Goal: Navigation & Orientation: Find specific page/section

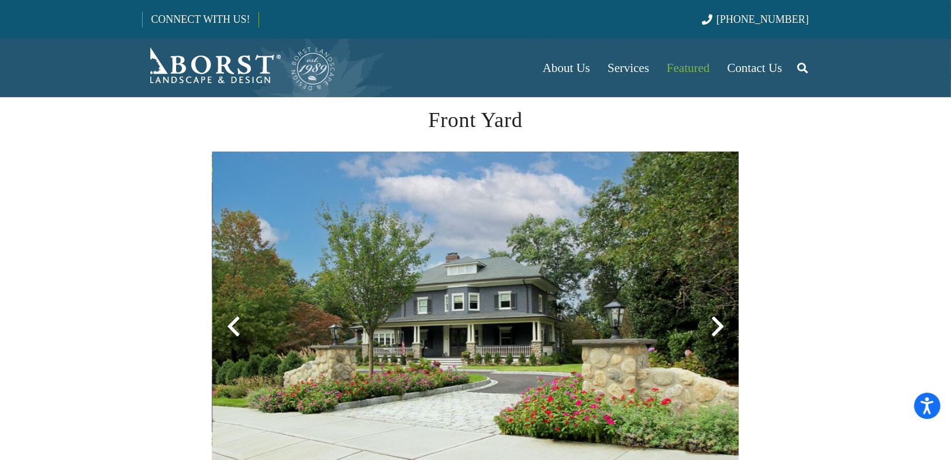
scroll to position [421, 0]
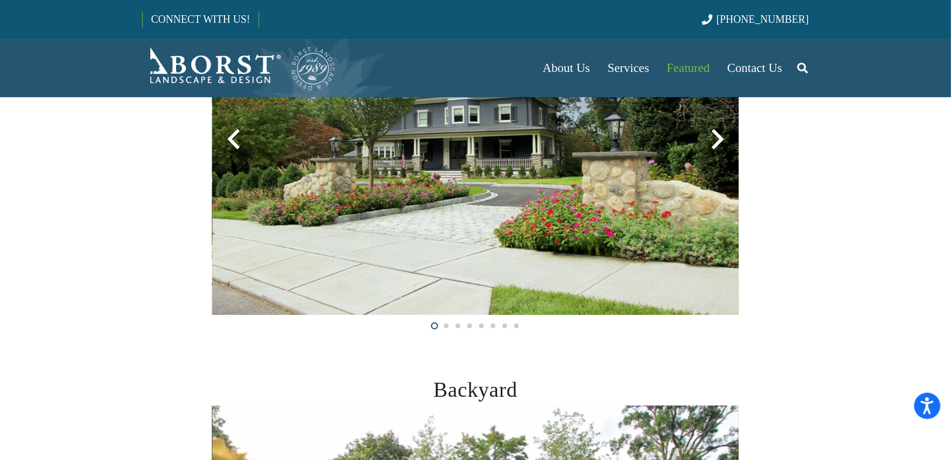
click at [714, 136] on div at bounding box center [718, 139] width 42 height 42
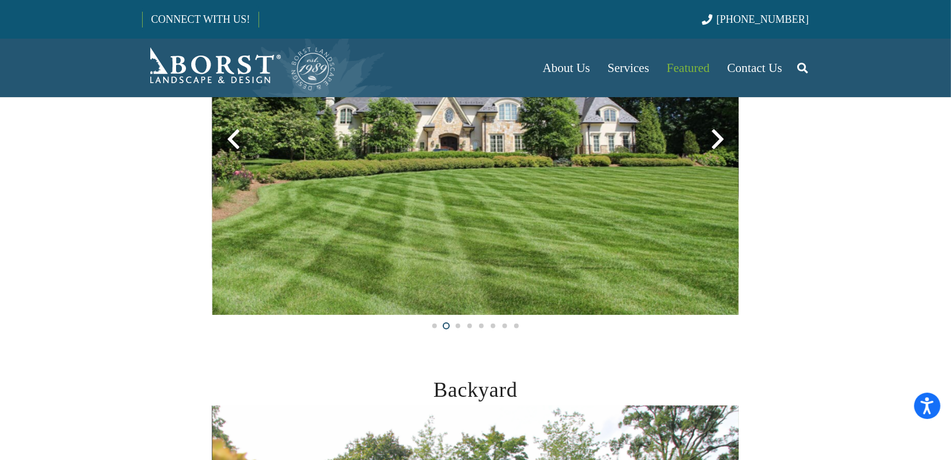
scroll to position [328, 0]
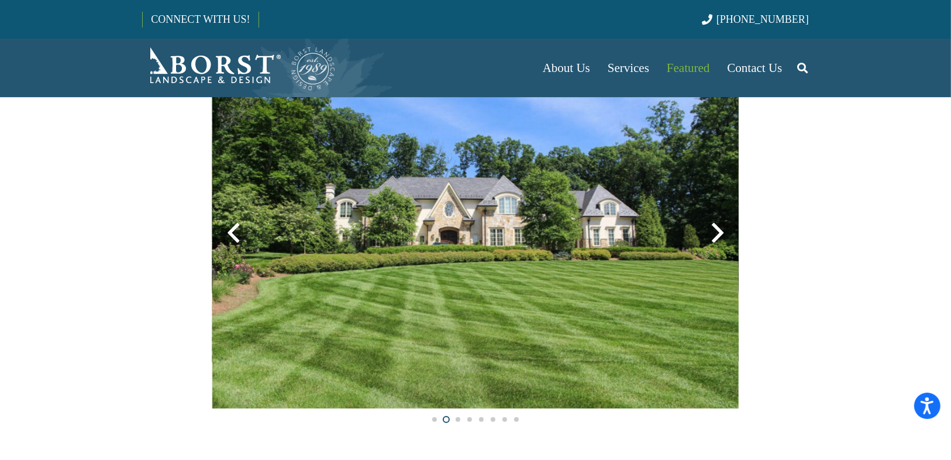
click at [718, 229] on div at bounding box center [718, 233] width 42 height 42
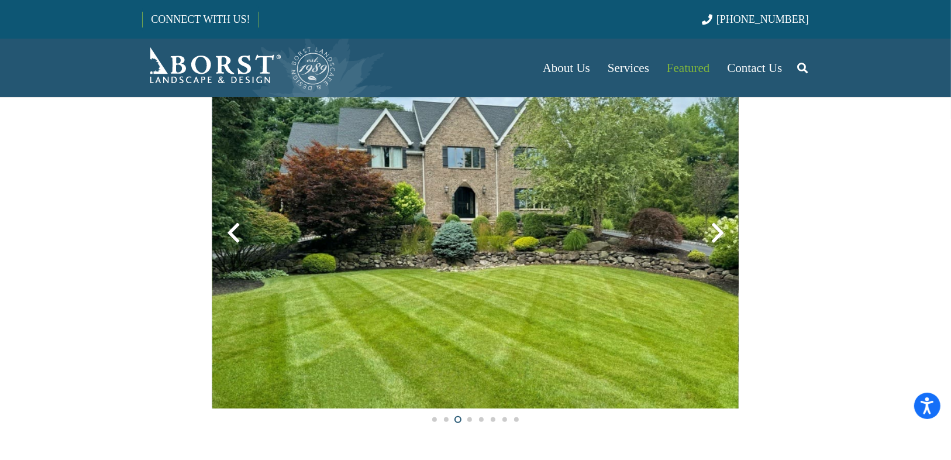
click at [718, 229] on div at bounding box center [718, 233] width 42 height 42
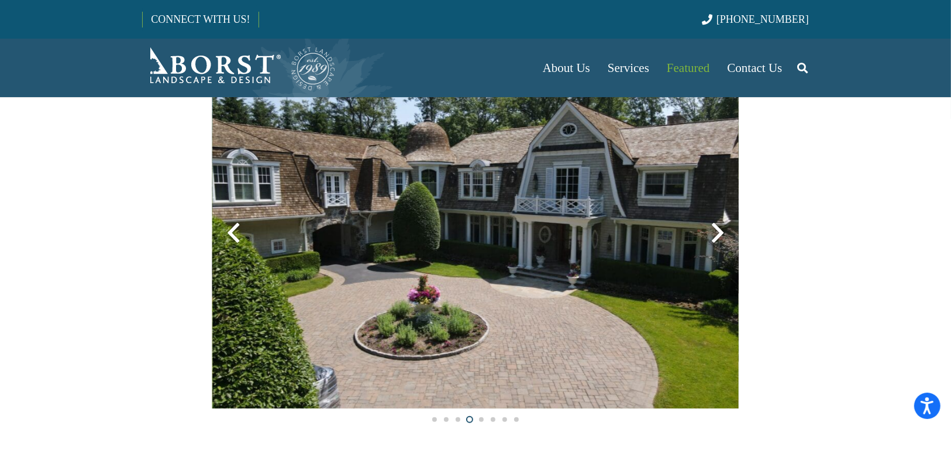
click at [718, 229] on div at bounding box center [718, 233] width 42 height 42
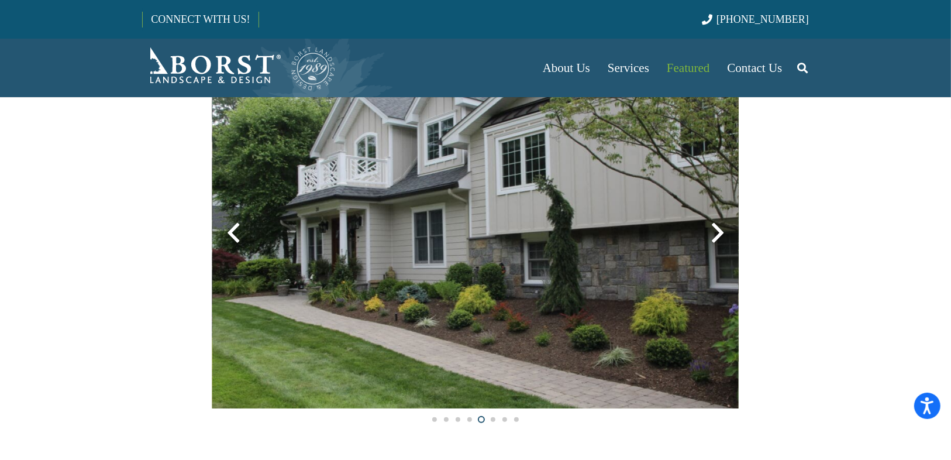
click at [718, 229] on div at bounding box center [718, 233] width 42 height 42
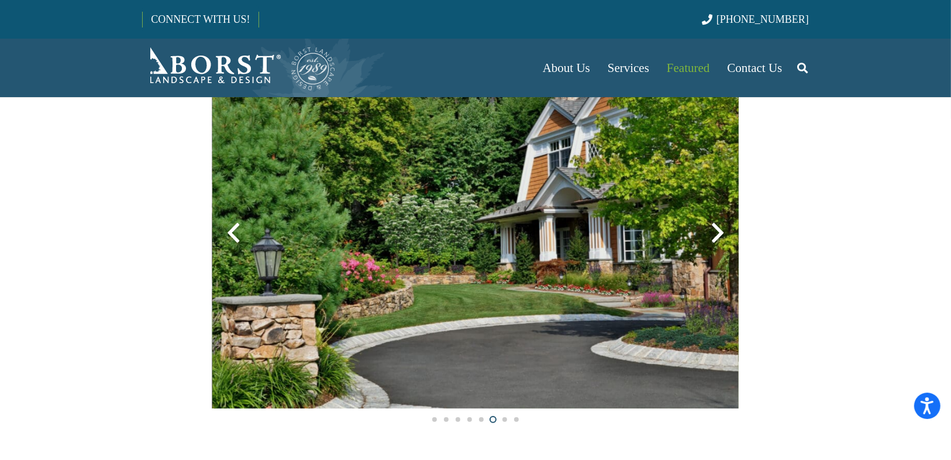
click at [718, 229] on div at bounding box center [718, 233] width 42 height 42
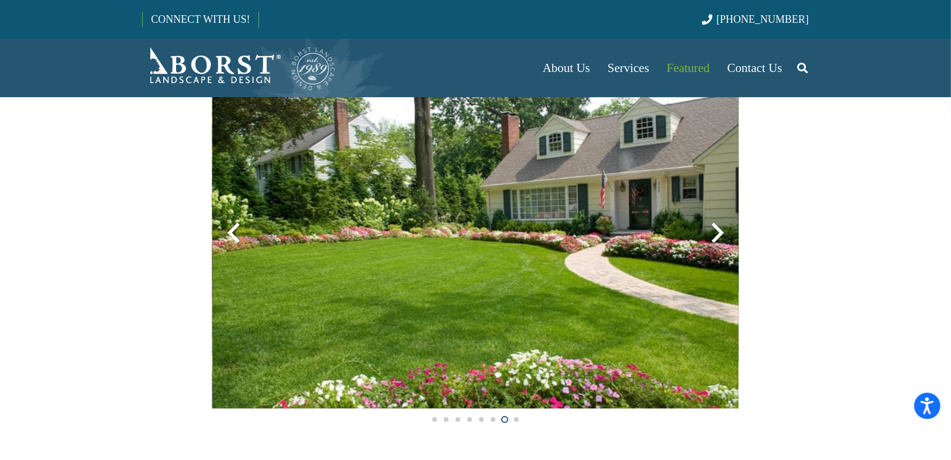
click at [718, 229] on div at bounding box center [718, 233] width 42 height 42
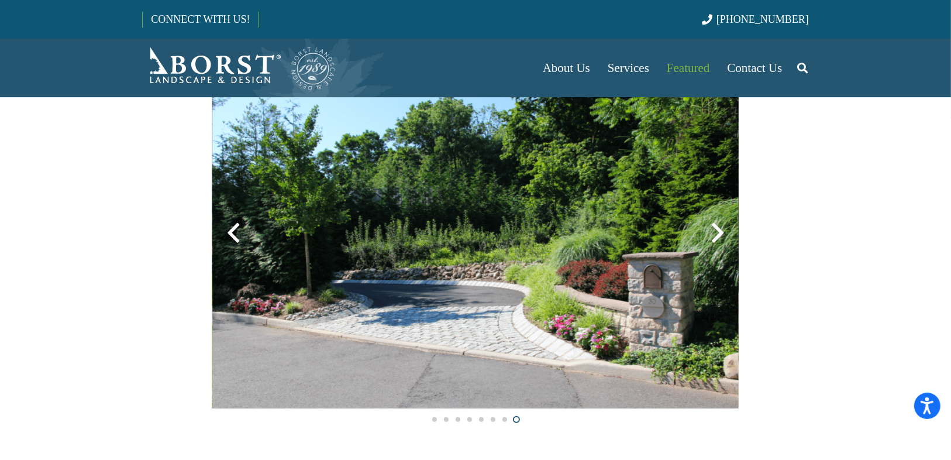
click at [718, 229] on div at bounding box center [718, 233] width 42 height 42
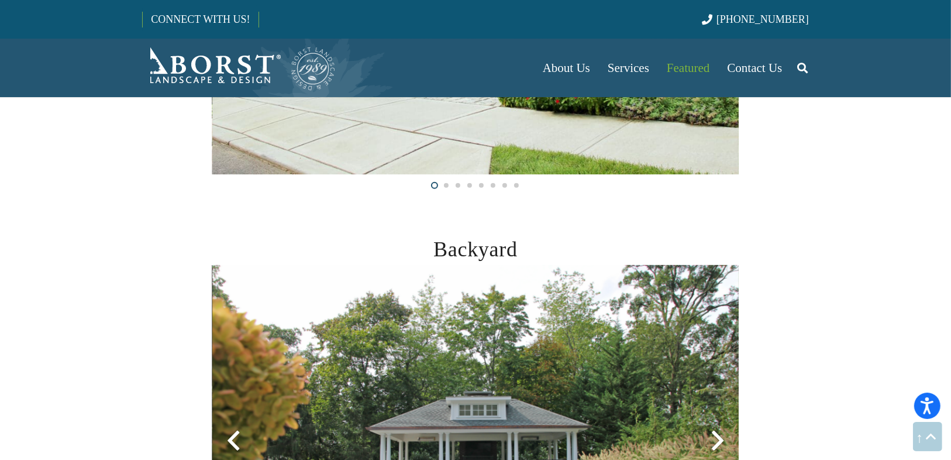
scroll to position [749, 0]
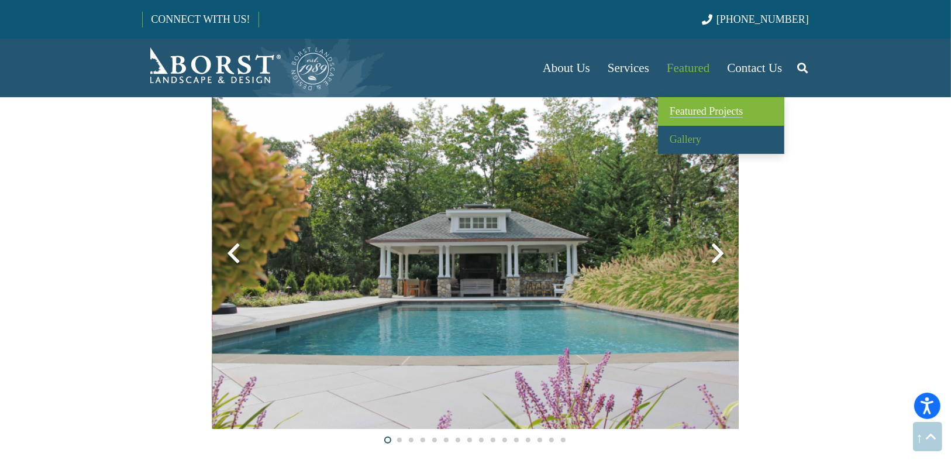
click at [688, 112] on span "Featured Projects" at bounding box center [706, 111] width 73 height 12
